Goal: Task Accomplishment & Management: Complete application form

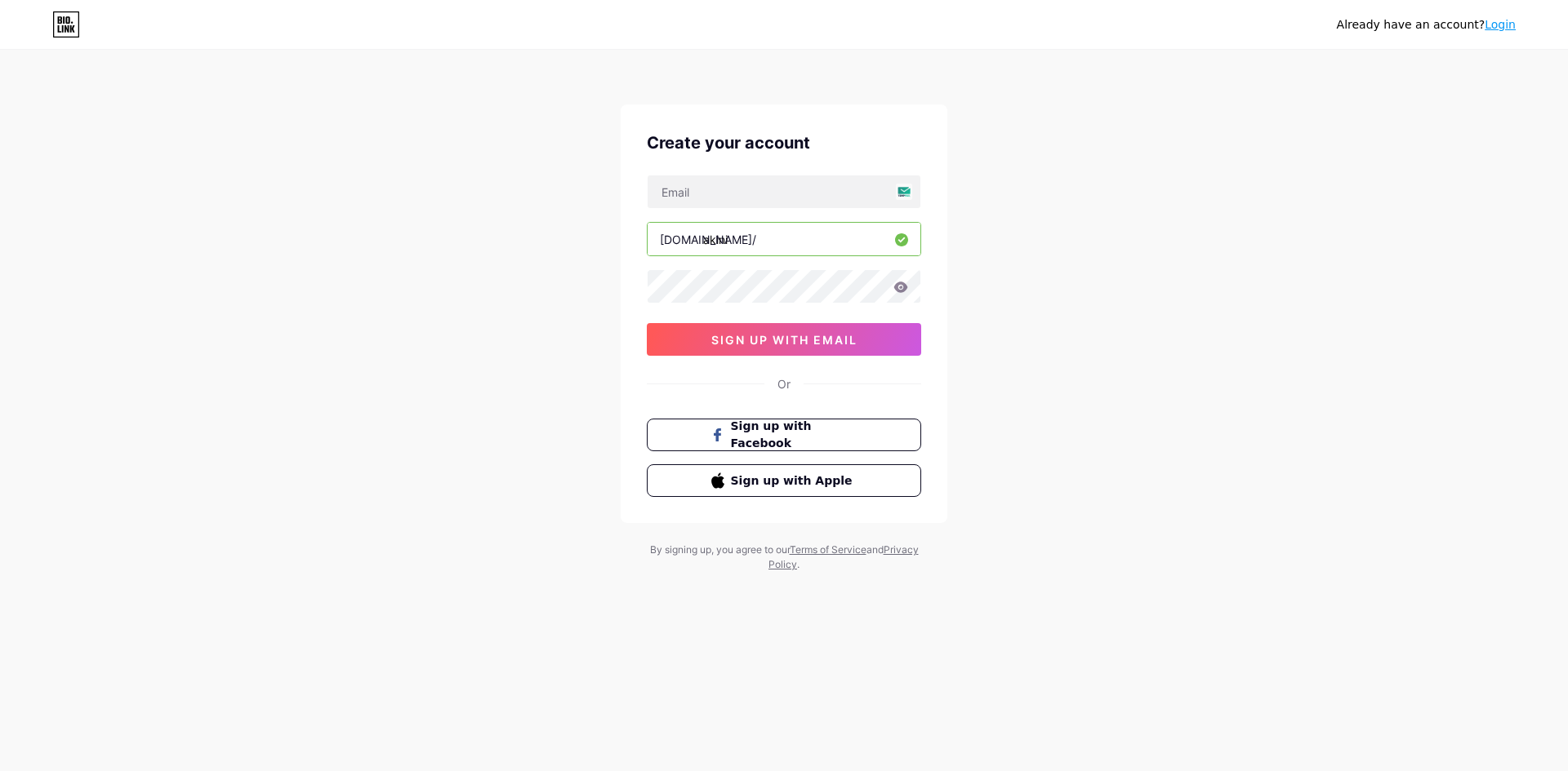
click at [752, 231] on input "akini" at bounding box center [784, 239] width 273 height 33
click at [908, 194] on input "text" at bounding box center [784, 192] width 273 height 33
drag, startPoint x: 770, startPoint y: 243, endPoint x: 663, endPoint y: 250, distance: 107.2
click at [663, 250] on input "akini" at bounding box center [784, 239] width 273 height 33
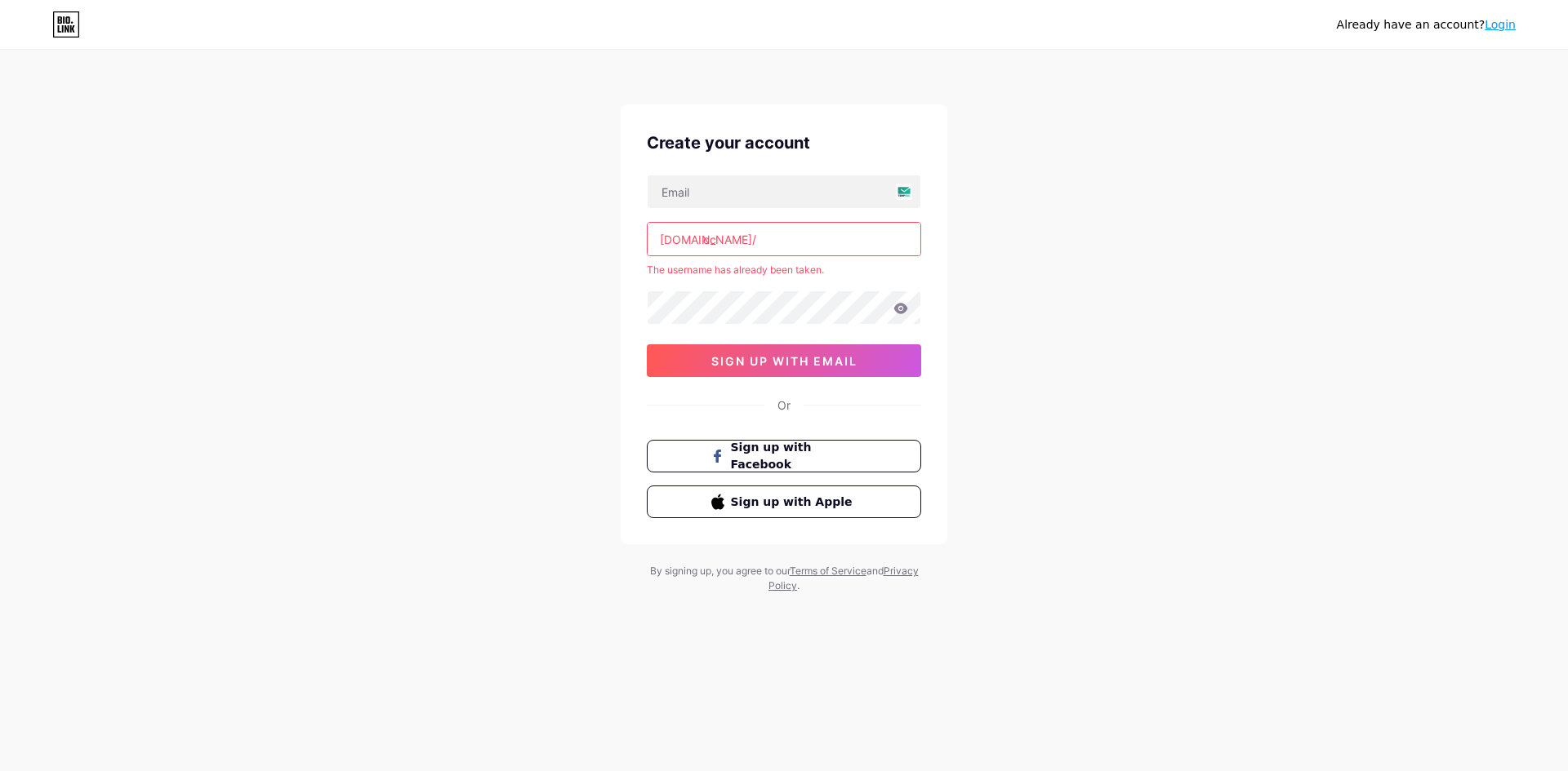
click at [773, 251] on input "cc" at bounding box center [784, 239] width 273 height 33
type input "c"
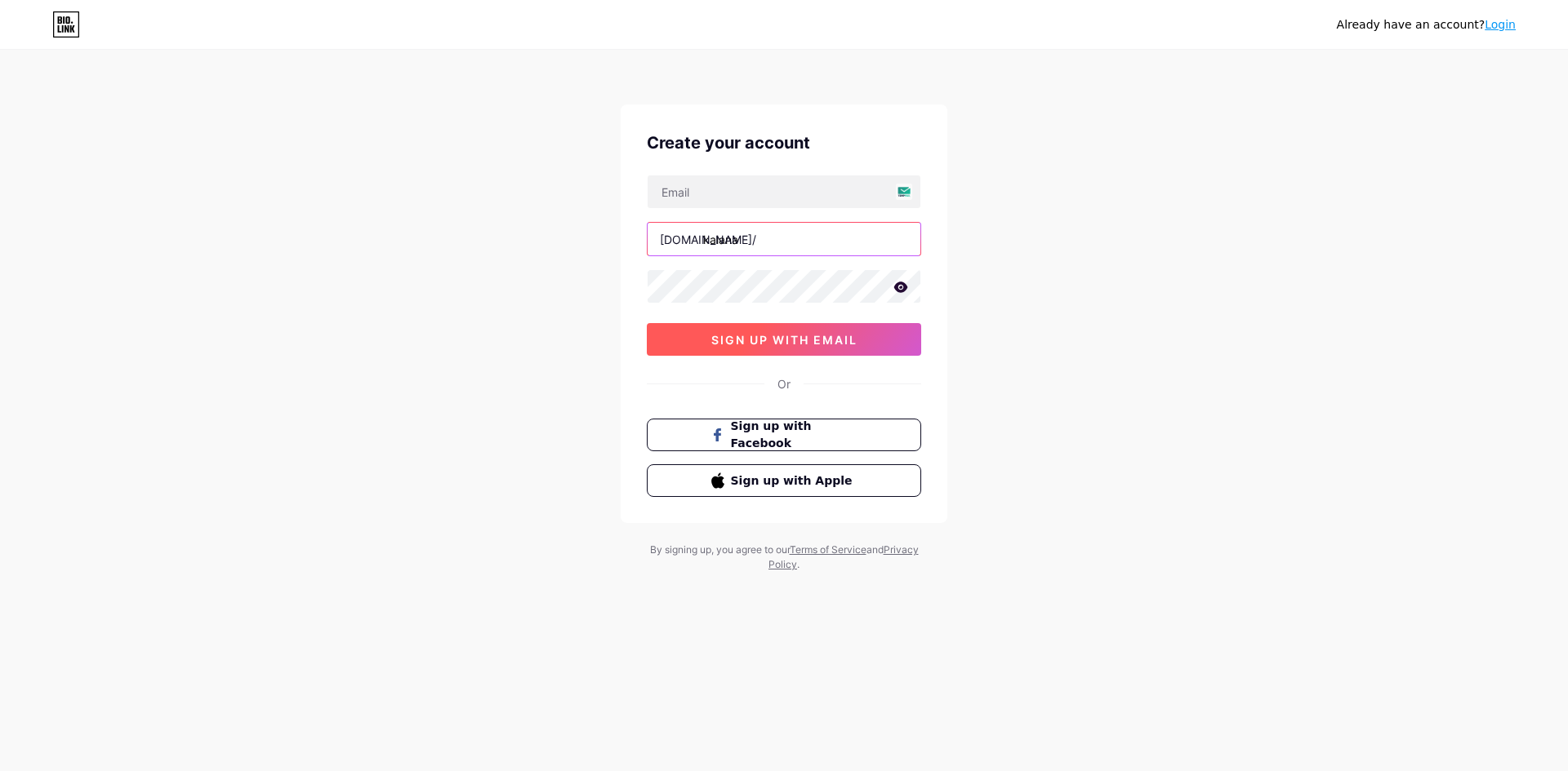
type input "kalana"
click at [815, 342] on span "sign up with email" at bounding box center [784, 339] width 146 height 14
